Goal: Information Seeking & Learning: Learn about a topic

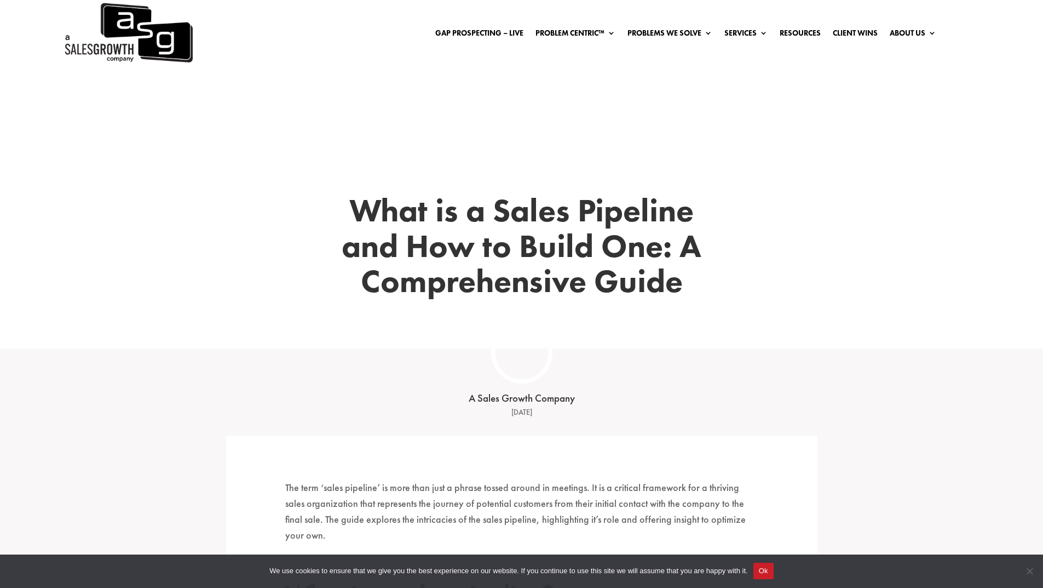
drag, startPoint x: 250, startPoint y: 399, endPoint x: 240, endPoint y: 197, distance: 201.7
click at [565, 402] on p "The term ‘sales pipeline’ is more than just a phrase tossed around in meetings.…" at bounding box center [521, 516] width 473 height 73
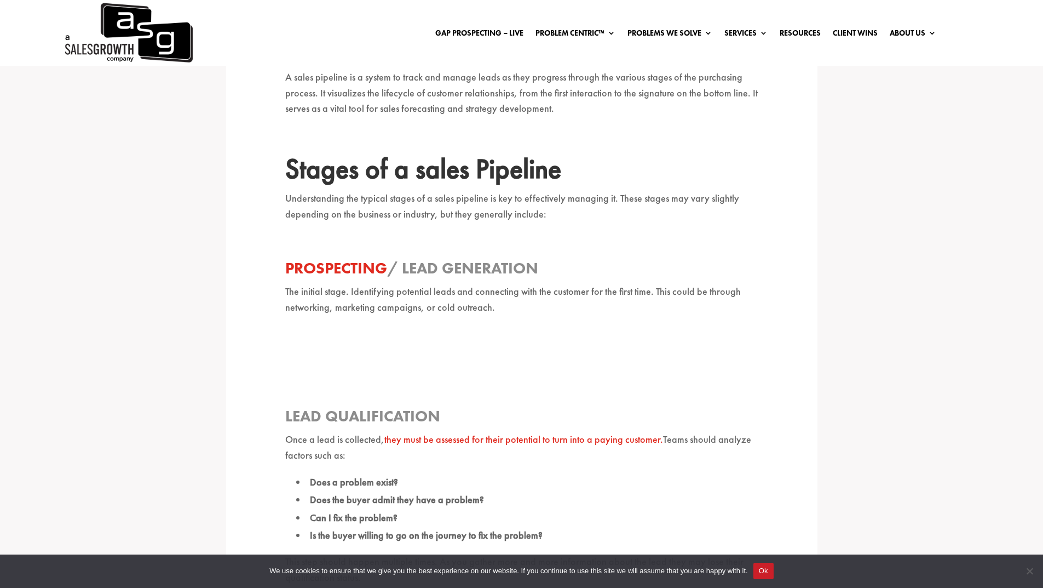
scroll to position [383, 0]
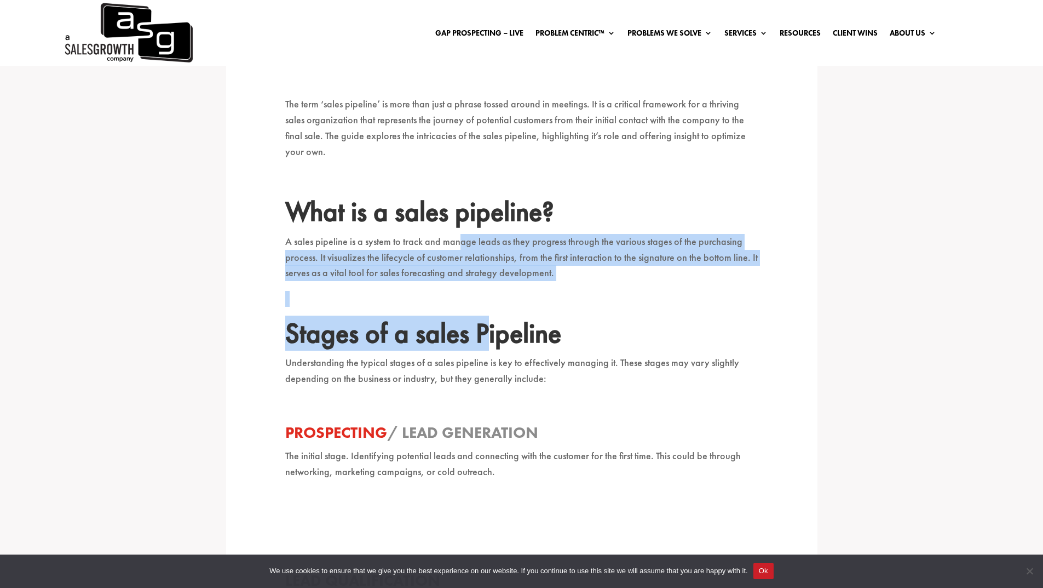
drag, startPoint x: 458, startPoint y: 233, endPoint x: 486, endPoint y: 320, distance: 91.6
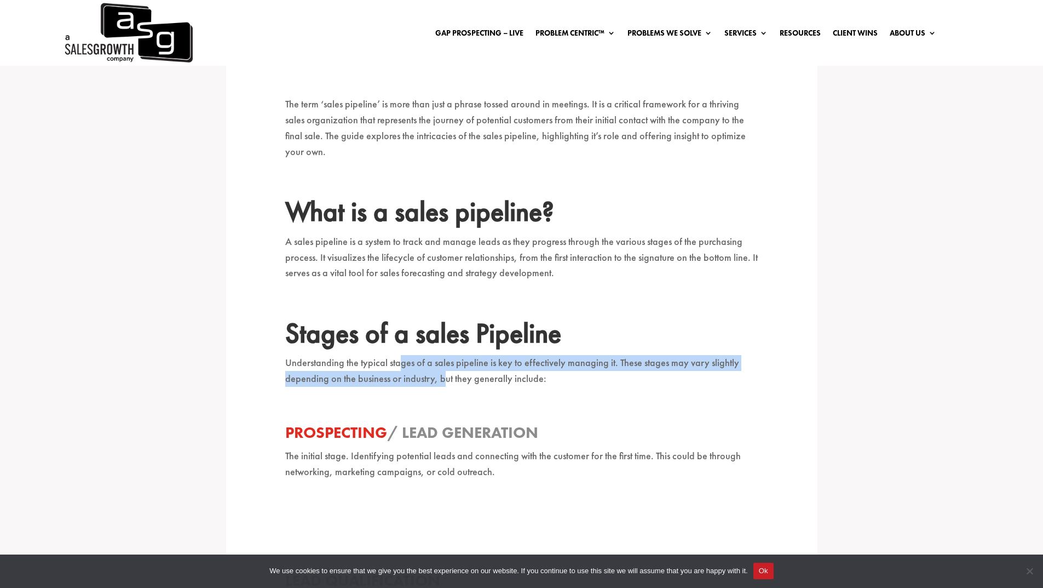
drag, startPoint x: 442, startPoint y: 368, endPoint x: 400, endPoint y: 350, distance: 45.7
click at [400, 355] on p "Understanding the typical stages of a sales pipeline is key to effectively mana…" at bounding box center [521, 376] width 473 height 42
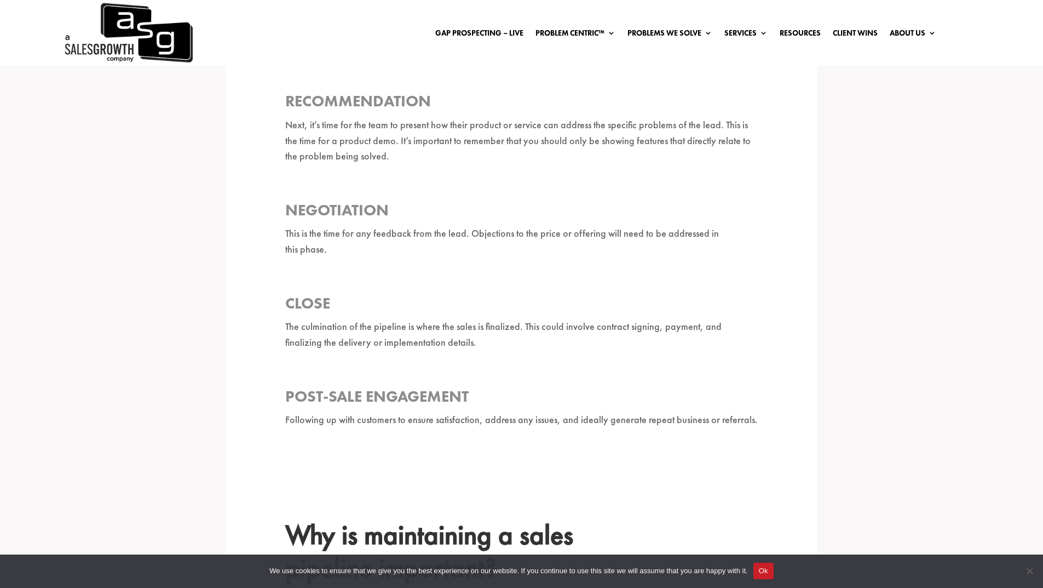
scroll to position [1205, 0]
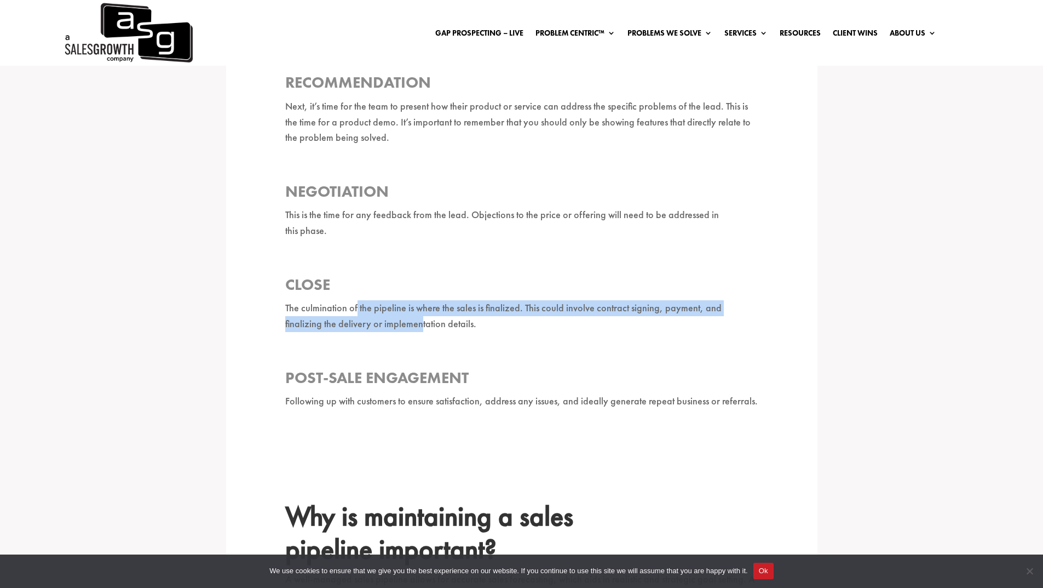
drag, startPoint x: 356, startPoint y: 278, endPoint x: 379, endPoint y: 296, distance: 29.2
click at [379, 300] on p "The culmination of the pipeline is where the sales is finalized. This could inv…" at bounding box center [521, 321] width 473 height 42
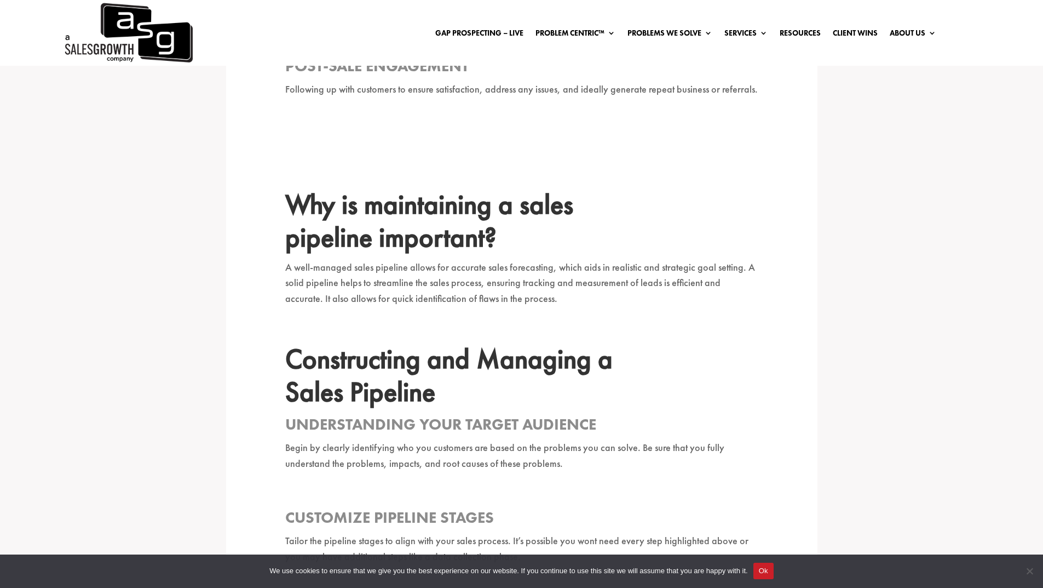
scroll to position [1533, 0]
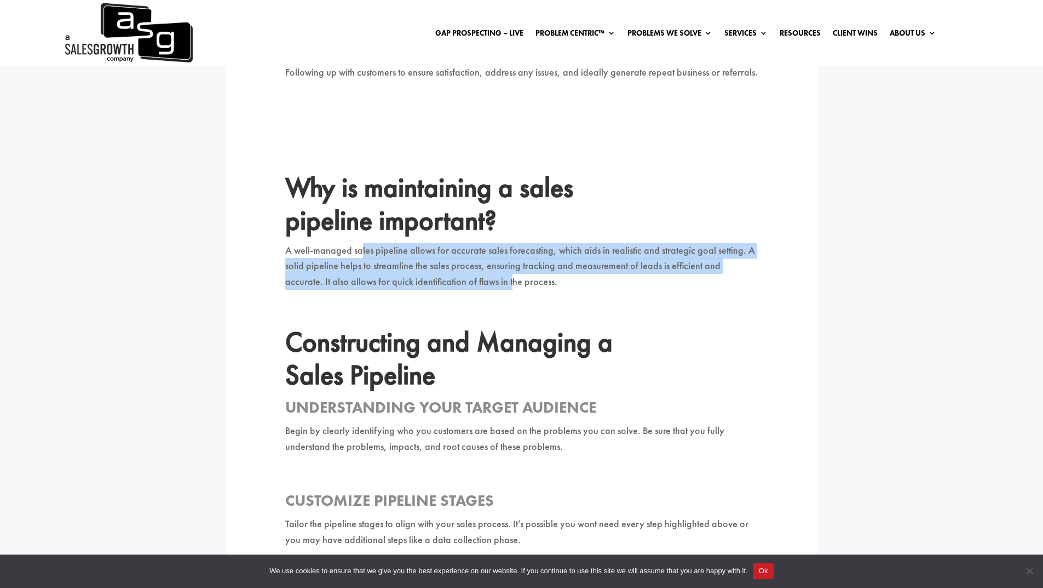
drag, startPoint x: 448, startPoint y: 250, endPoint x: 360, endPoint y: 218, distance: 93.9
click at [360, 243] on p "A well-managed sales pipeline allows for accurate sales forecasting, which aids…" at bounding box center [521, 271] width 473 height 57
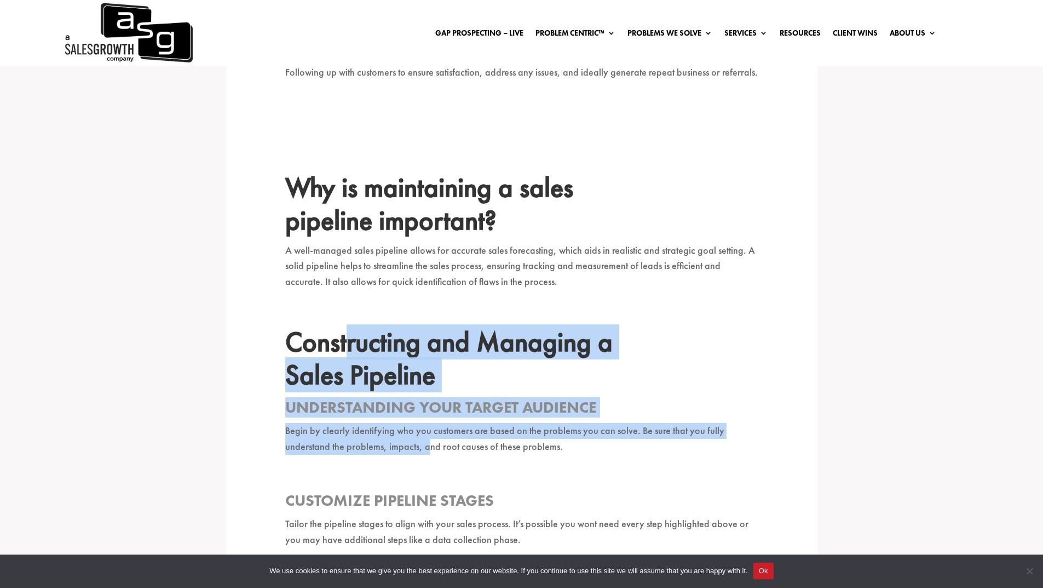
drag, startPoint x: 345, startPoint y: 298, endPoint x: 425, endPoint y: 414, distance: 140.5
click at [425, 402] on div "The term ‘sales pipeline’ is more than just a phrase tossed around in meetings.…" at bounding box center [521, 142] width 473 height 2391
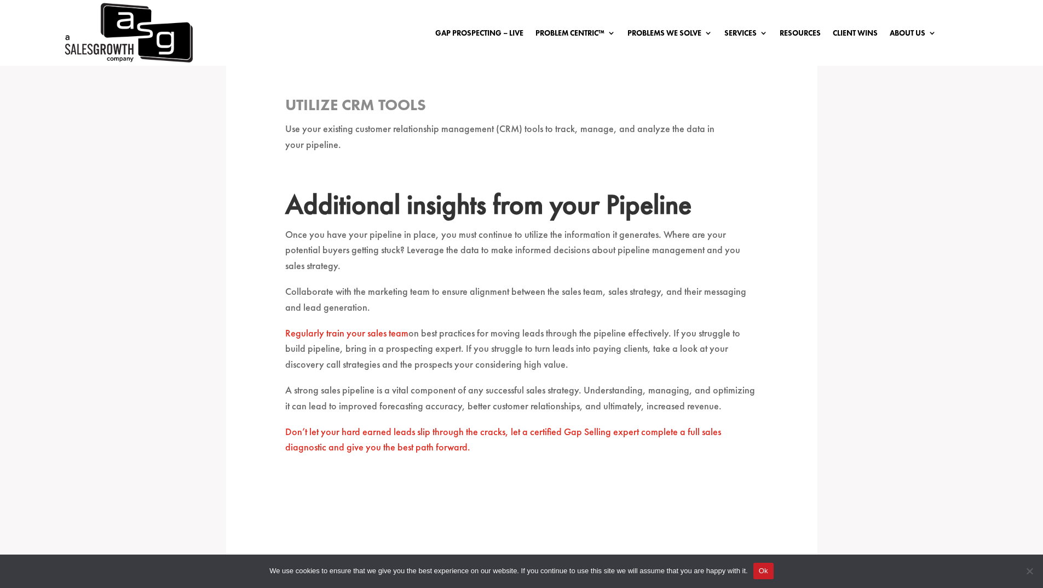
scroll to position [2354, 0]
